Goal: Submit feedback/report problem: Submit feedback/report problem

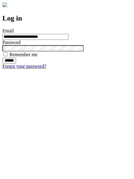
type input "**********"
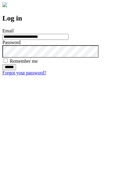
click at [16, 70] on input "******" at bounding box center [9, 67] width 14 height 6
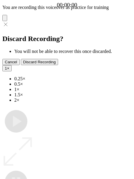
type input "**********"
